Goal: Task Accomplishment & Management: Manage account settings

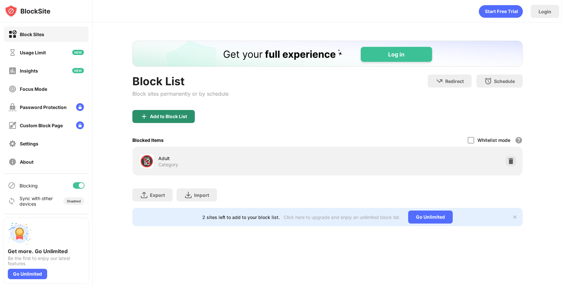
click at [151, 118] on div "Add to Block List" at bounding box center [168, 116] width 37 height 5
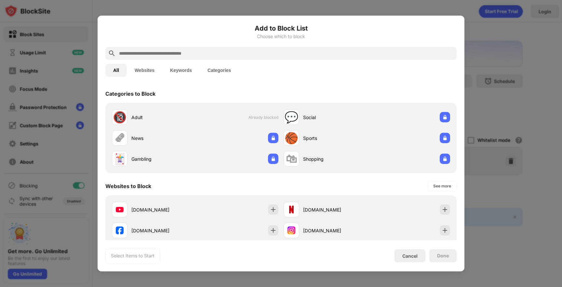
click at [169, 49] on input "text" at bounding box center [286, 53] width 336 height 8
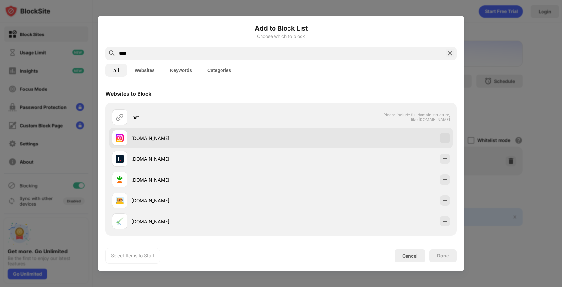
type input "****"
click at [147, 139] on div "[DOMAIN_NAME]" at bounding box center [206, 138] width 150 height 7
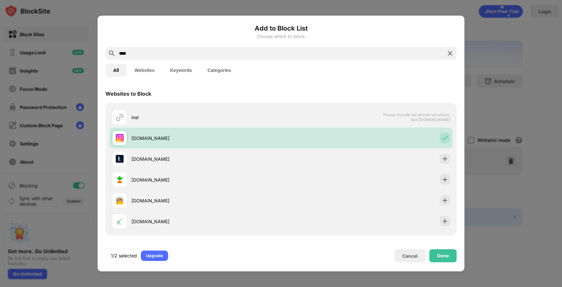
click at [447, 52] on img at bounding box center [450, 53] width 8 height 8
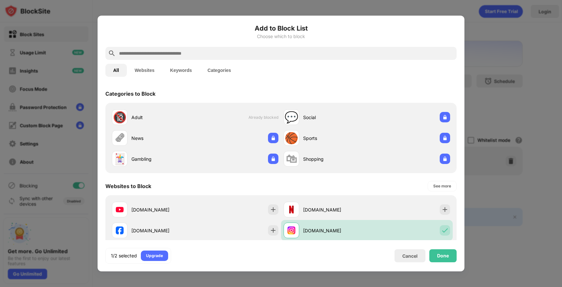
drag, startPoint x: 331, startPoint y: 64, endPoint x: 327, endPoint y: 61, distance: 4.8
click at [327, 61] on div "All Websites Keywords Categories" at bounding box center [280, 70] width 351 height 21
click at [327, 60] on div at bounding box center [280, 53] width 351 height 13
click at [318, 53] on input "text" at bounding box center [286, 53] width 336 height 8
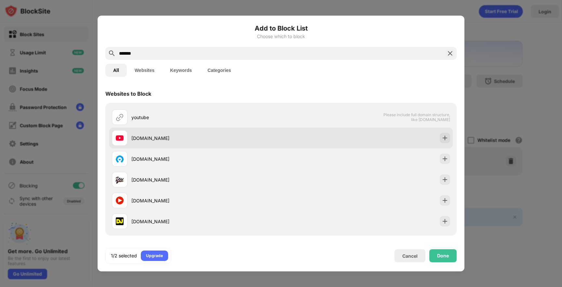
type input "*******"
click at [196, 143] on div "[DOMAIN_NAME]" at bounding box center [196, 138] width 169 height 16
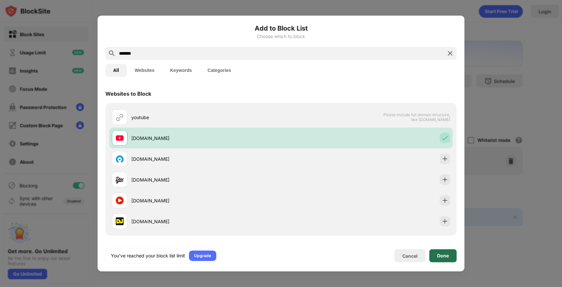
click at [444, 255] on div "Done" at bounding box center [443, 255] width 12 height 5
